Goal: Navigation & Orientation: Find specific page/section

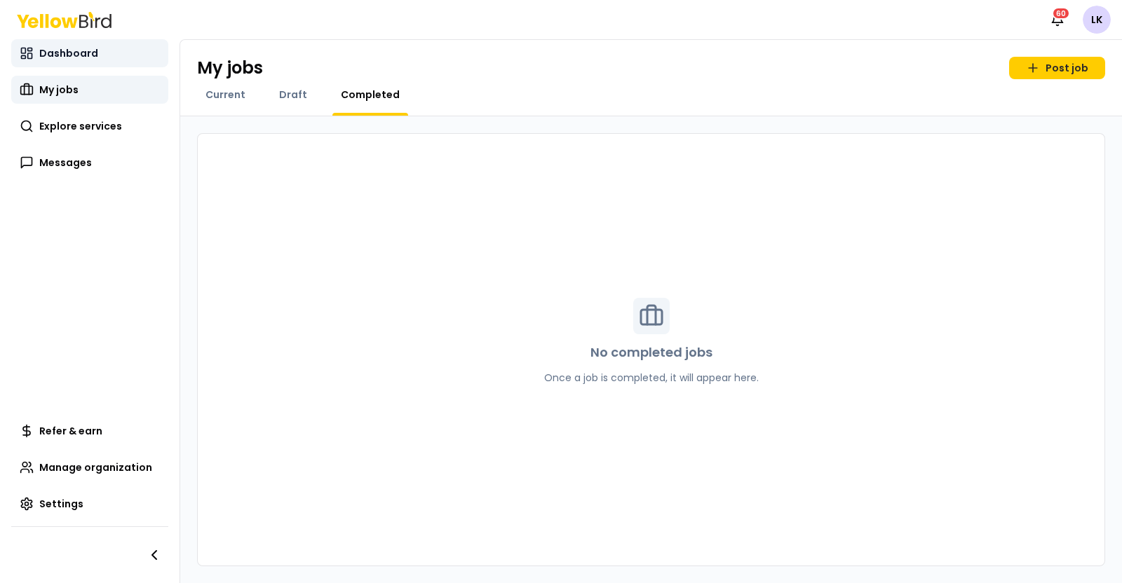
click at [57, 45] on link "Dashboard" at bounding box center [89, 53] width 157 height 28
